Goal: Information Seeking & Learning: Learn about a topic

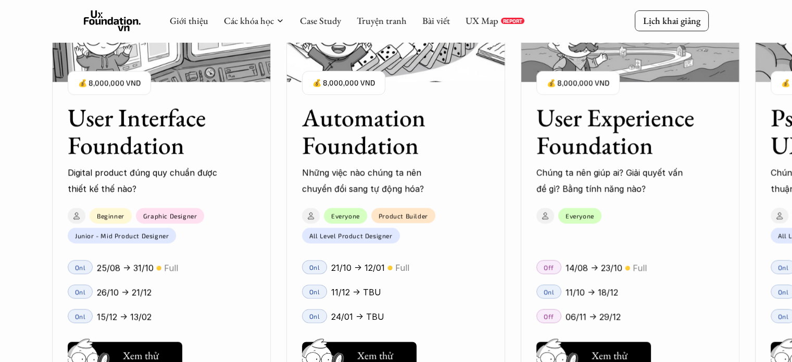
scroll to position [1250, 0]
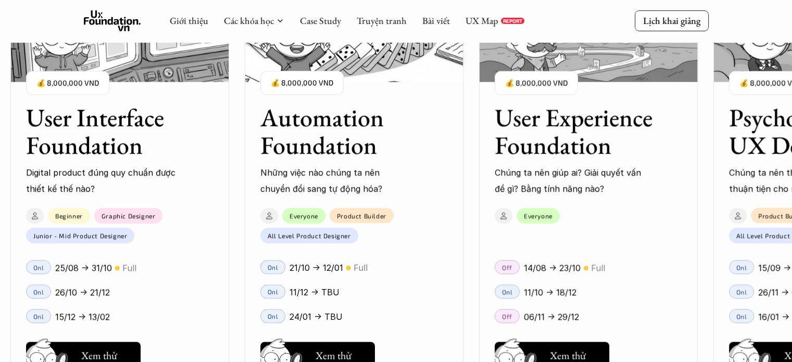
click at [282, 292] on div "User Interface Foundation Digital product đúng quy chuẩn được thiết kế thế nào?…" at bounding box center [396, 181] width 688 height 362
click at [316, 133] on div "User Interface Foundation Digital product đúng quy chuẩn được thiết kế thế nào?…" at bounding box center [396, 181] width 688 height 362
click at [374, 78] on div "User Interface Foundation Digital product đúng quy chuẩn được thiết kế thế nào?…" at bounding box center [396, 181] width 688 height 362
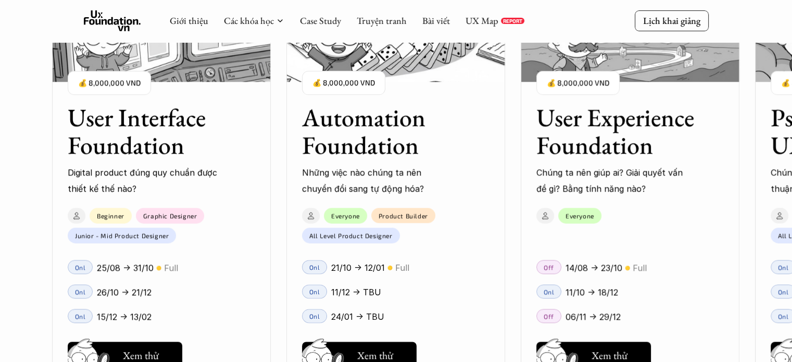
scroll to position [990, 0]
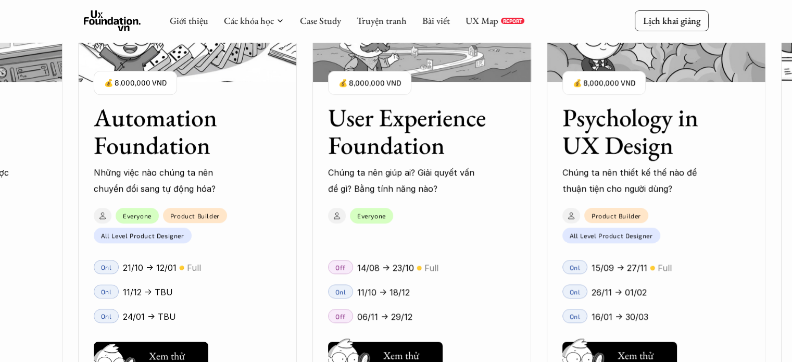
click at [189, 358] on div "User Interface Foundation Digital product đúng quy chuẩn được thiết kế thế nào?…" at bounding box center [396, 181] width 688 height 362
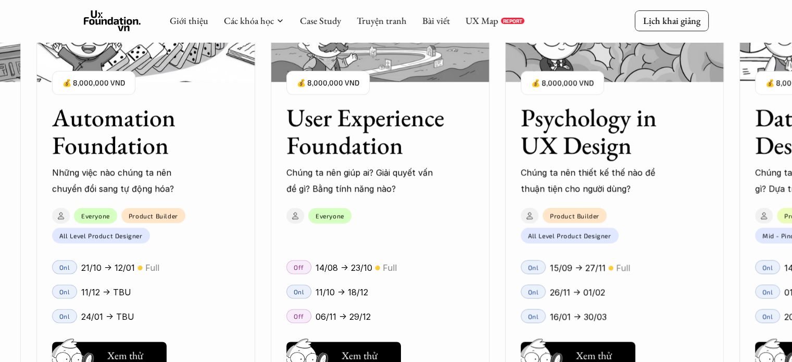
scroll to position [1198, 0]
click at [100, 354] on div "01 02 03 04 05 06" at bounding box center [52, 181] width 104 height 362
click at [70, 354] on div "01 02 03 04 05 06" at bounding box center [52, 181] width 104 height 362
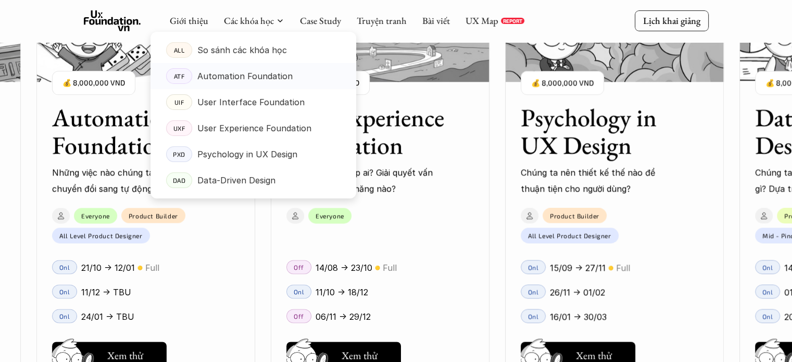
click at [256, 80] on p "Automation Foundation" at bounding box center [244, 76] width 95 height 16
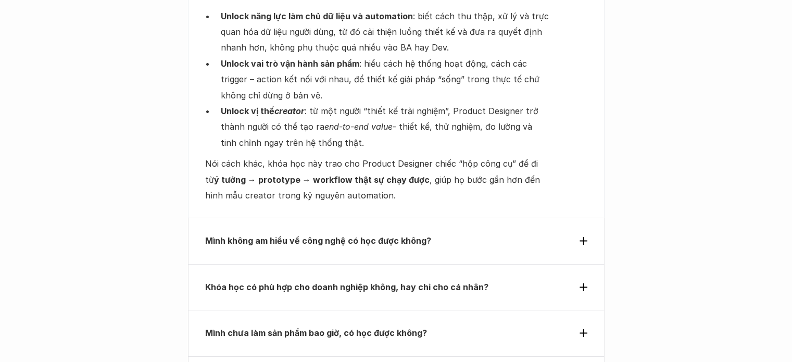
scroll to position [3594, 0]
